Goal: Check status: Check status

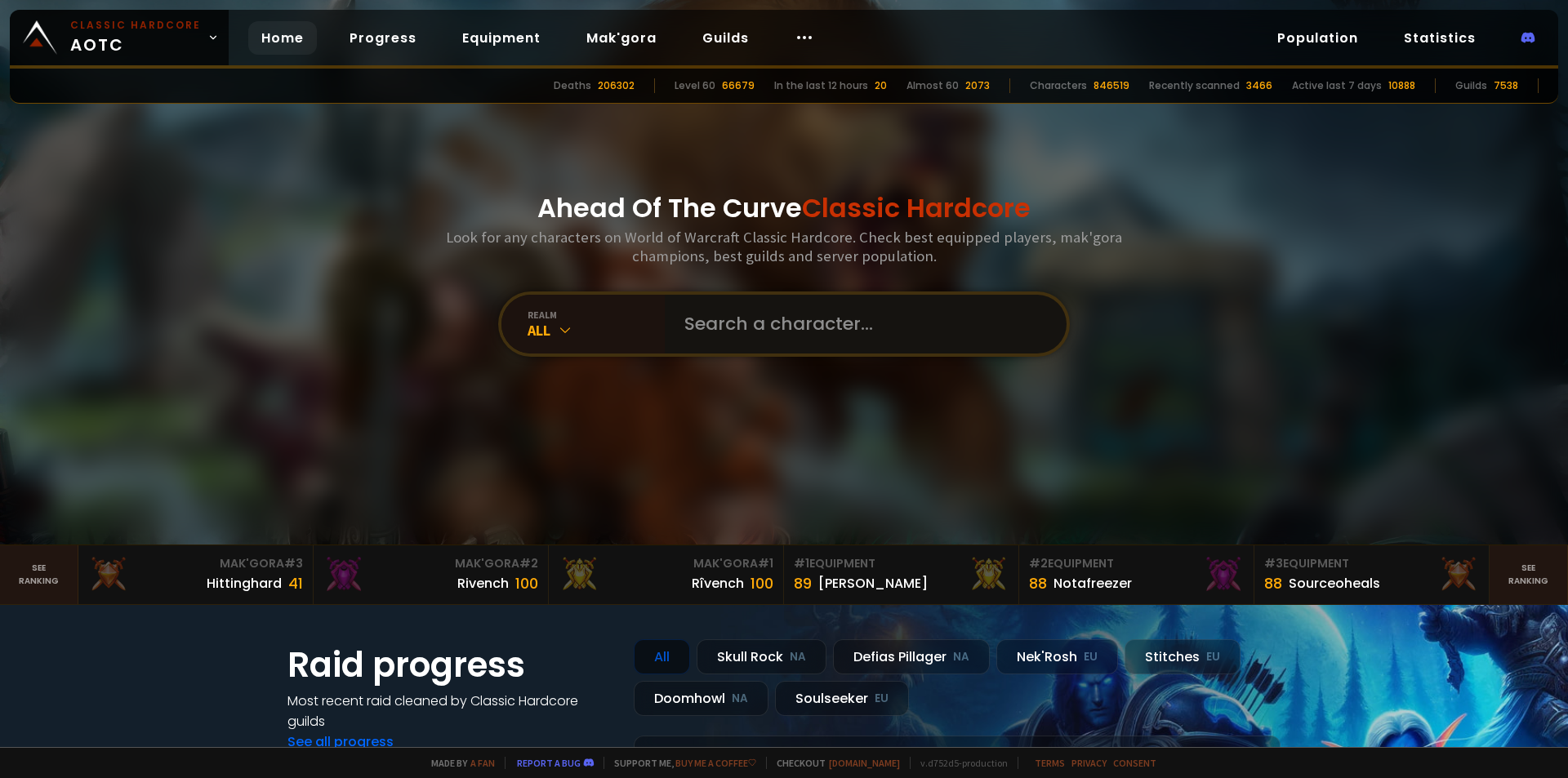
click at [707, 322] on input "text" at bounding box center [861, 324] width 372 height 59
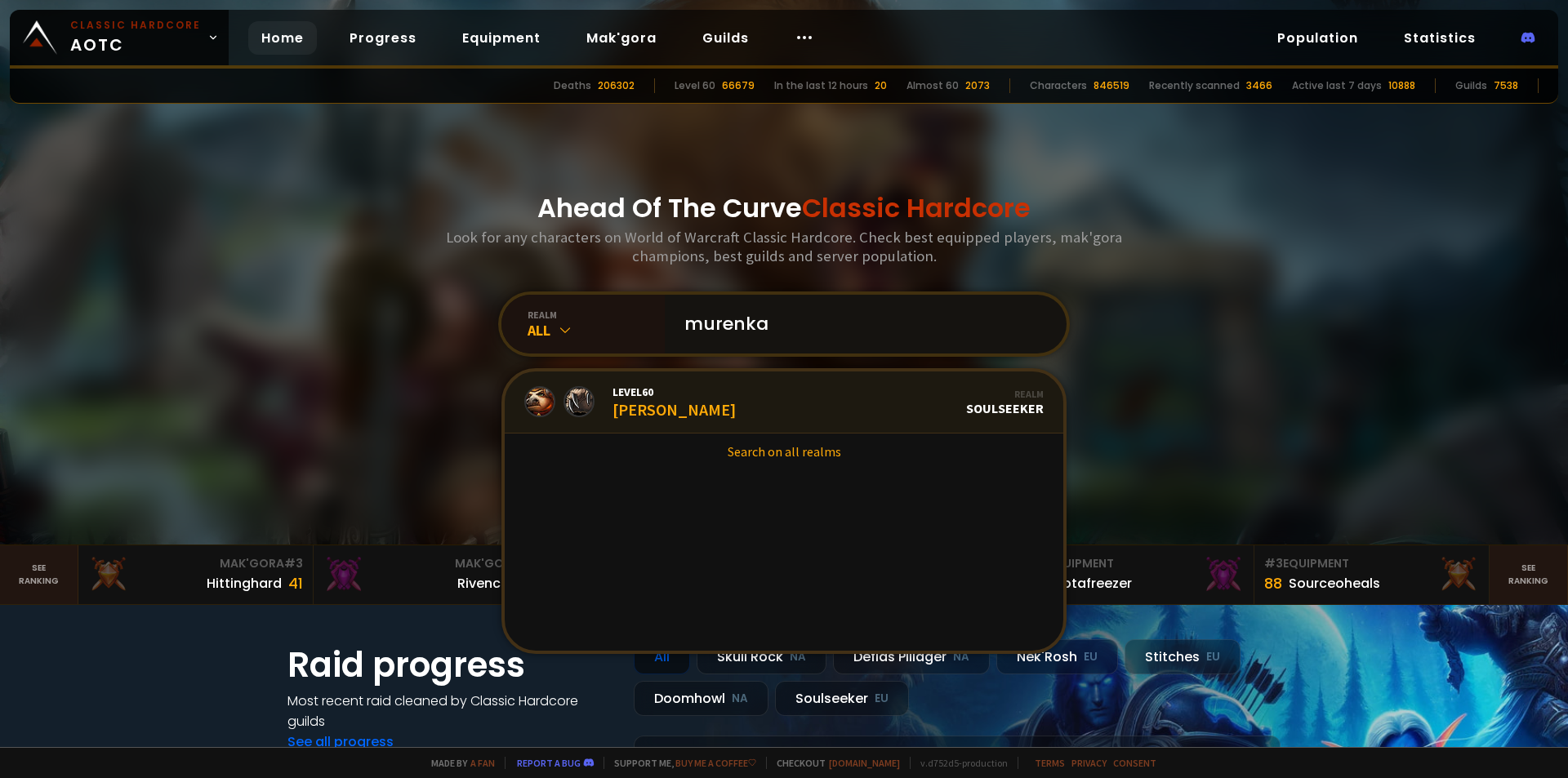
type input "murenka"
click at [719, 382] on link "Level 60 Murenka Realm Soulseeker" at bounding box center [783, 402] width 558 height 62
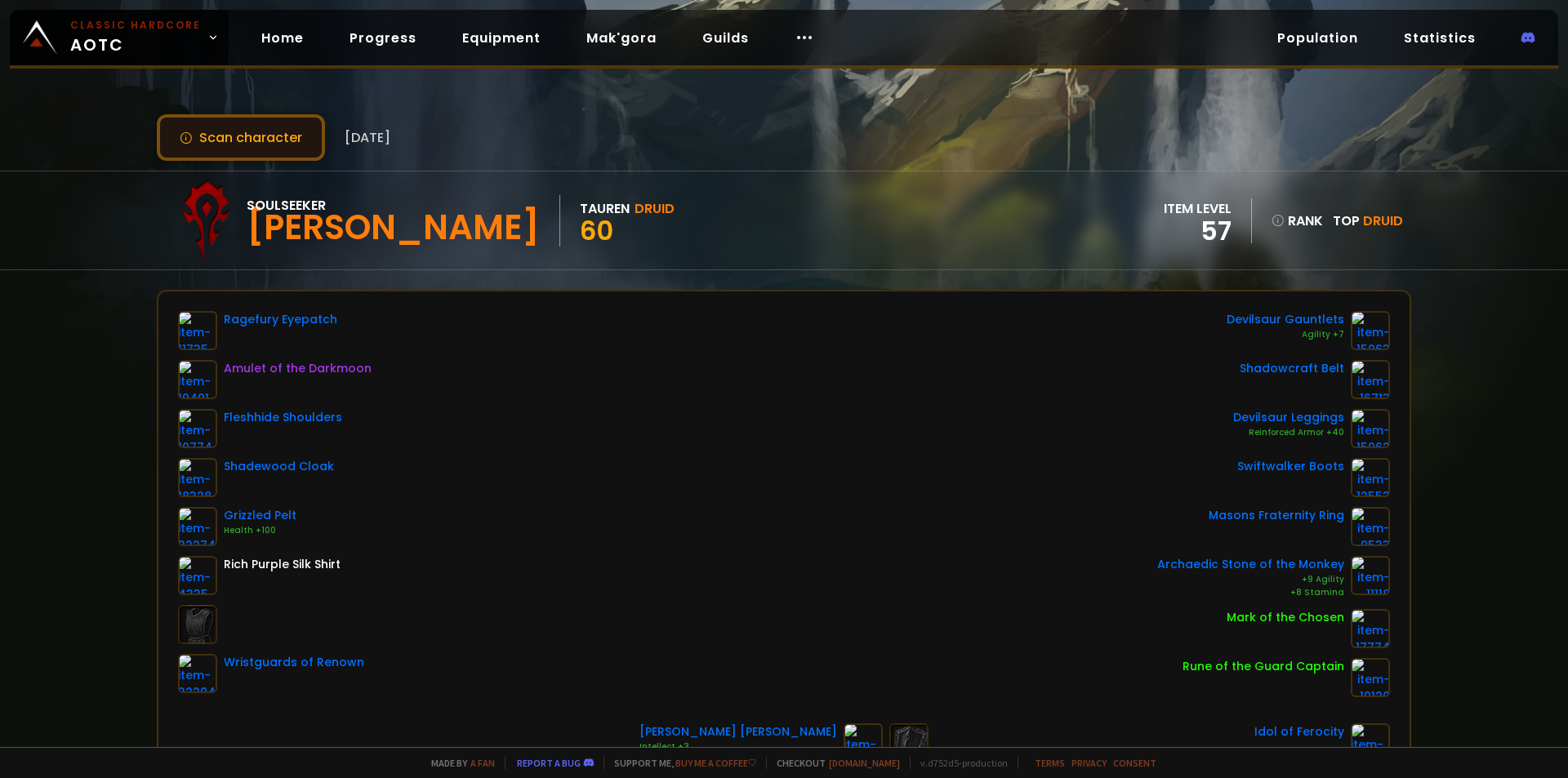
click at [241, 137] on button "Scan character" at bounding box center [241, 137] width 168 height 46
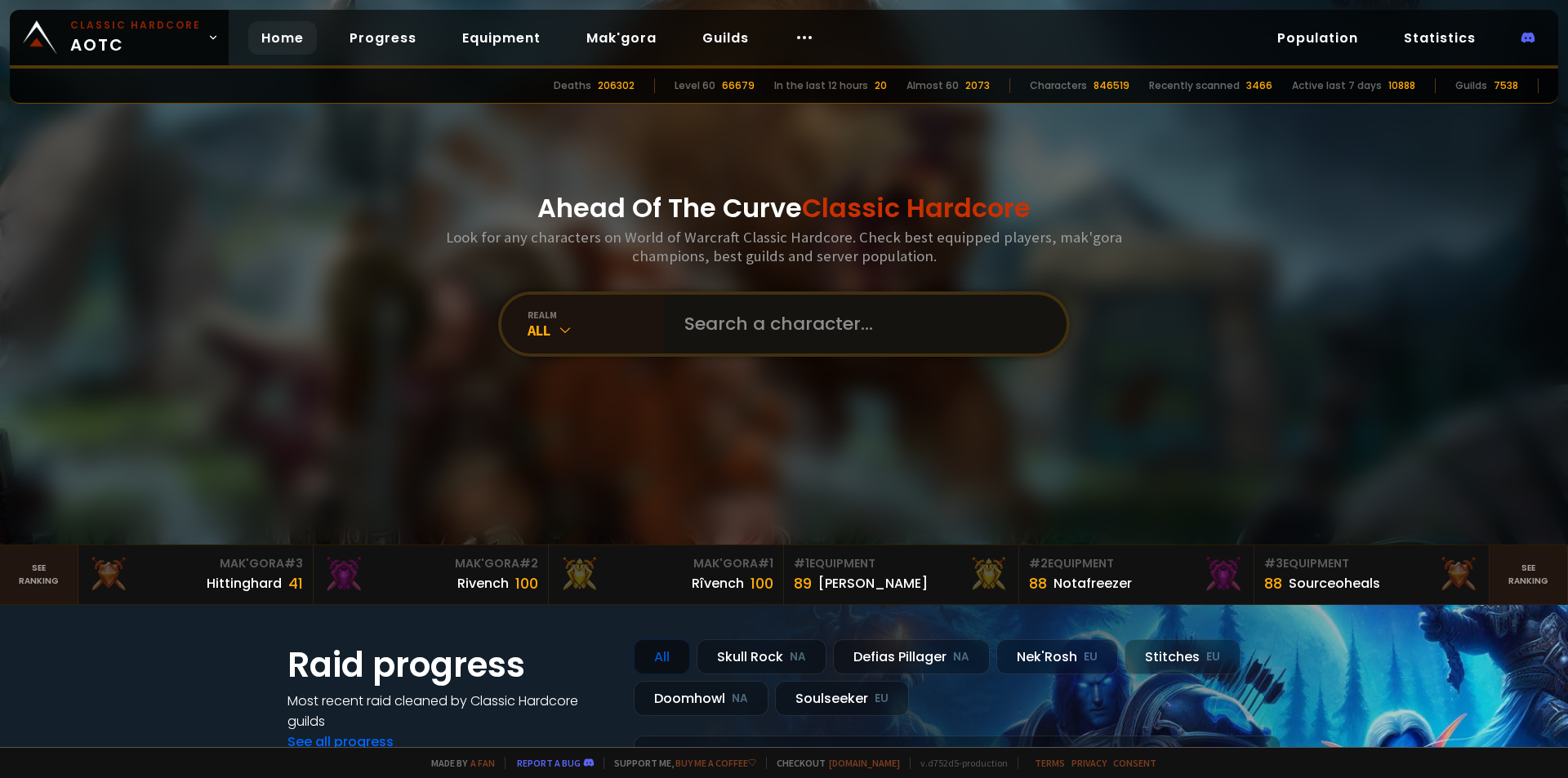
click at [699, 325] on input "text" at bounding box center [861, 324] width 372 height 59
type input "tali"
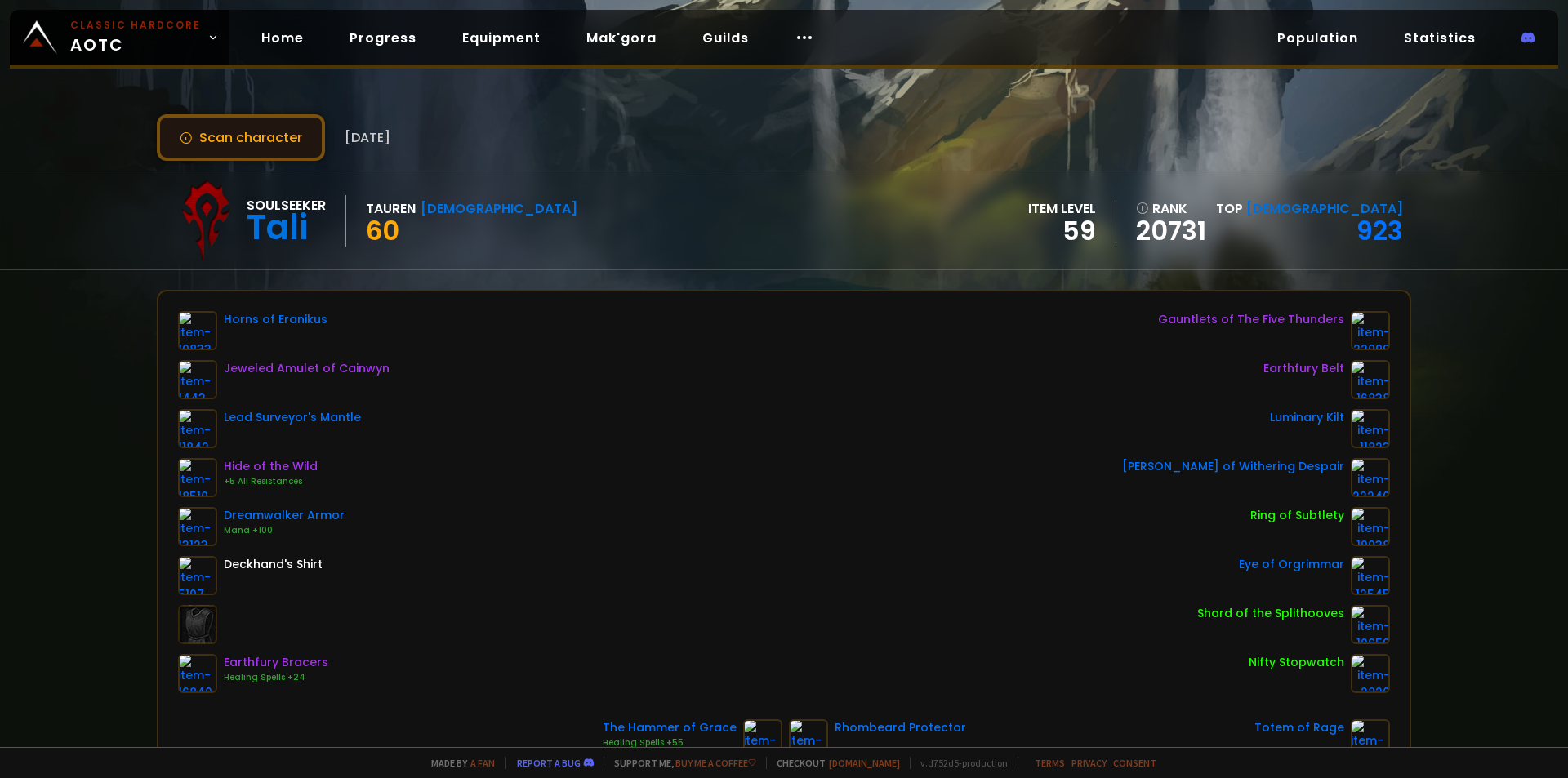
click at [269, 146] on button "Scan character" at bounding box center [241, 137] width 168 height 46
